Goal: Task Accomplishment & Management: Manage account settings

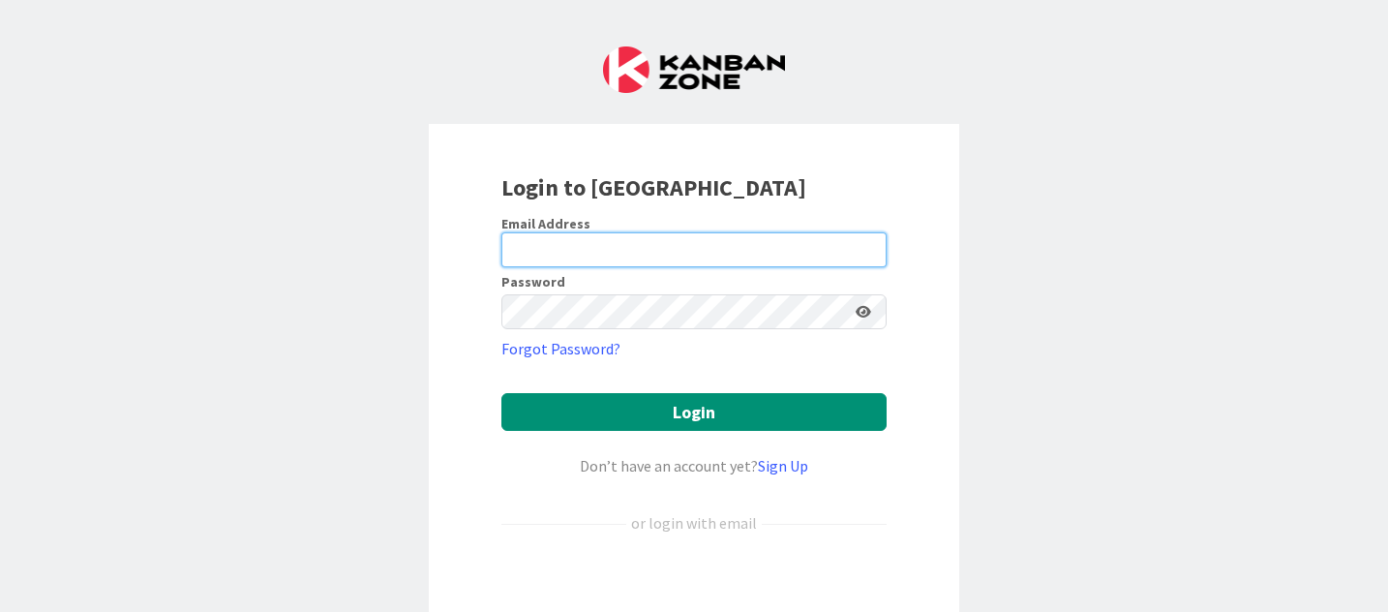
click at [564, 244] on input "email" at bounding box center [694, 249] width 385 height 35
type input "[EMAIL_ADDRESS][DOMAIN_NAME]"
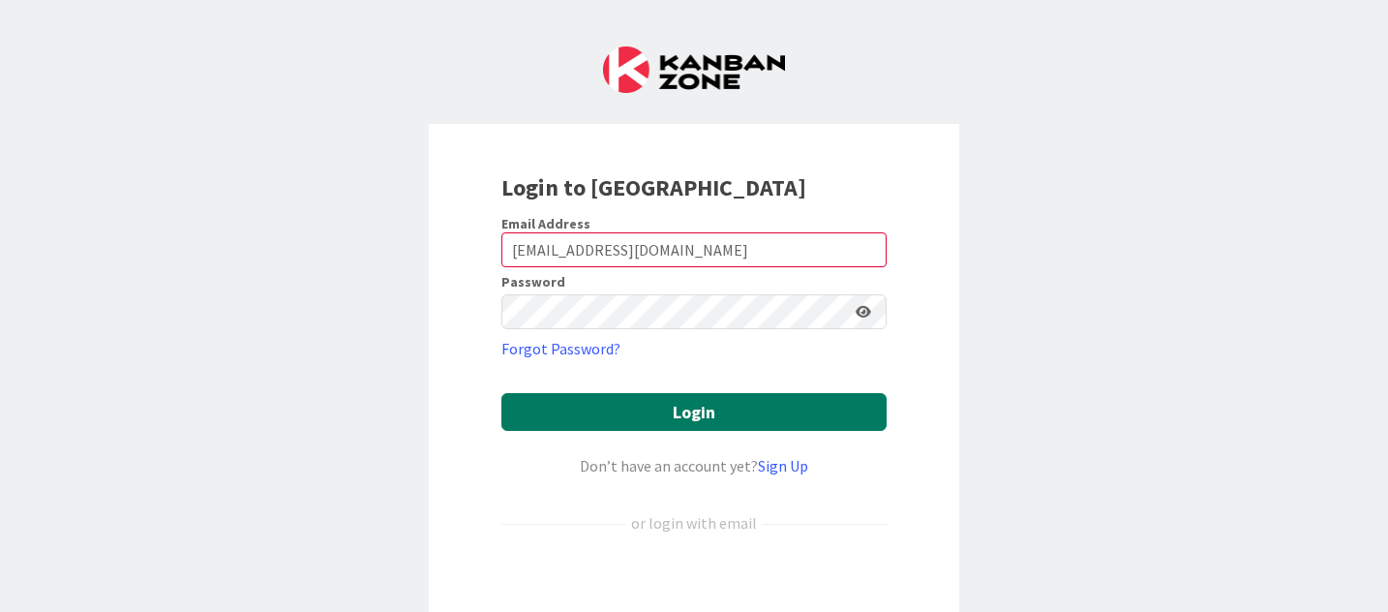
click at [641, 415] on button "Login" at bounding box center [694, 412] width 385 height 38
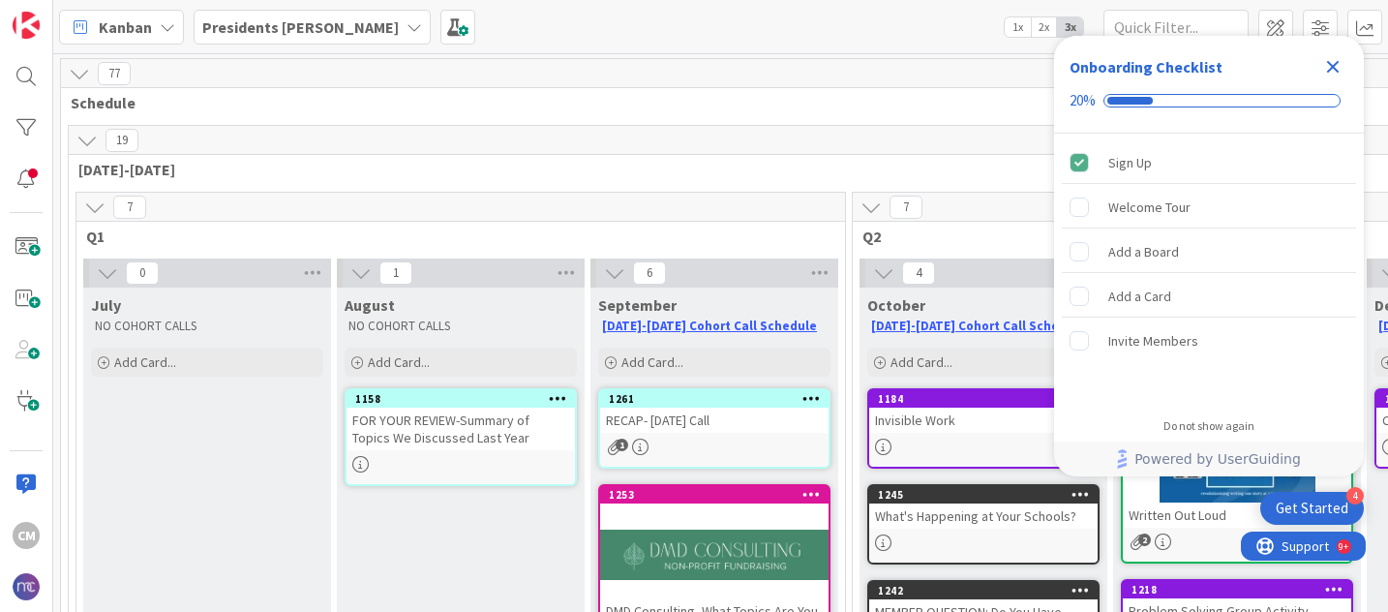
click at [407, 25] on icon at bounding box center [414, 26] width 15 height 15
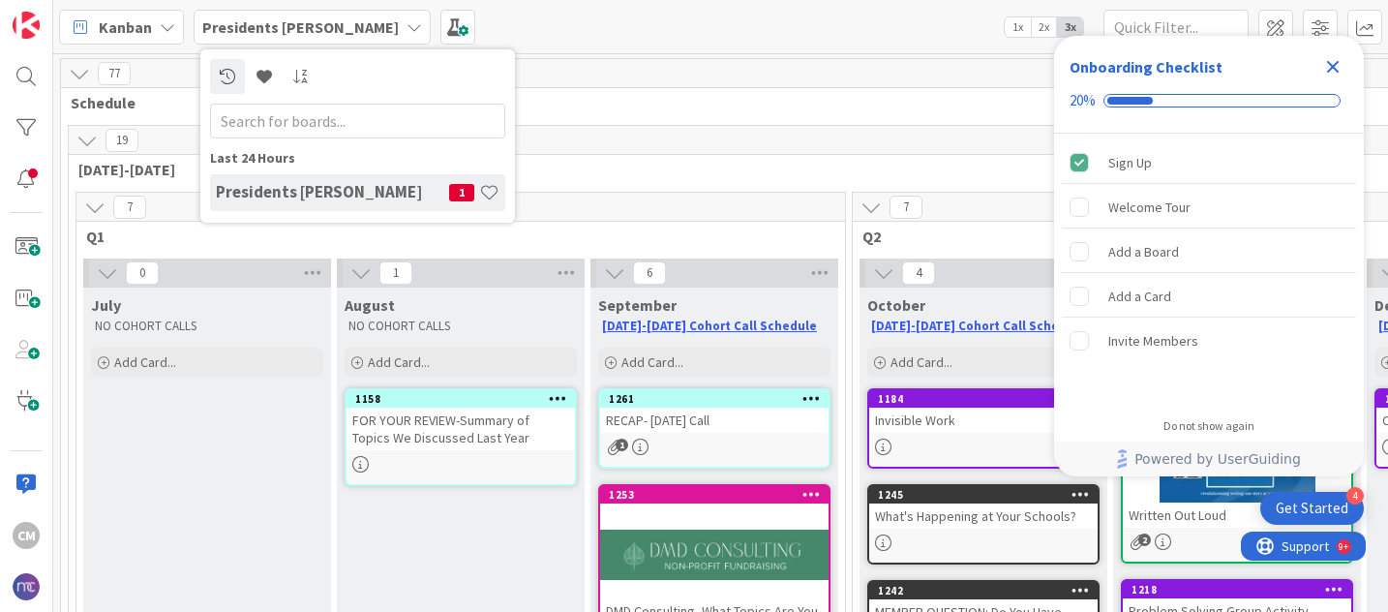
click at [545, 23] on div "[DEMOGRAPHIC_DATA] Presidents Cohort Calls Last 24 Hours Presidents Cohort Call…" at bounding box center [720, 26] width 1335 height 53
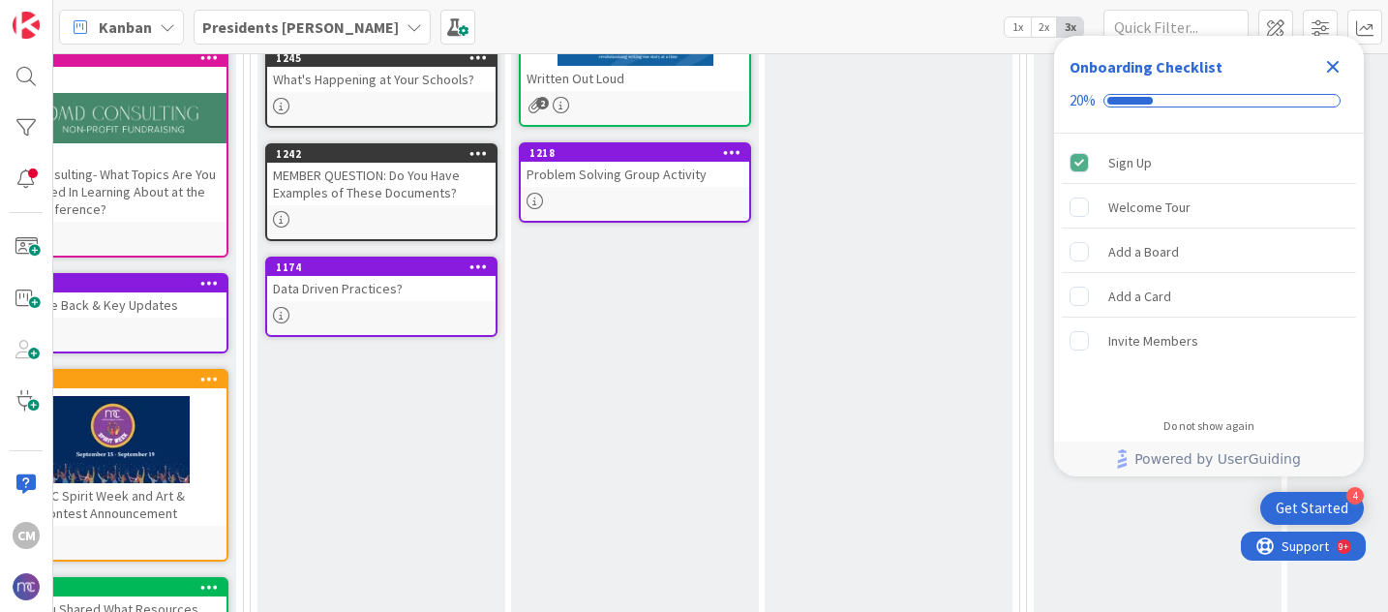
scroll to position [467, 602]
